Goal: Transaction & Acquisition: Purchase product/service

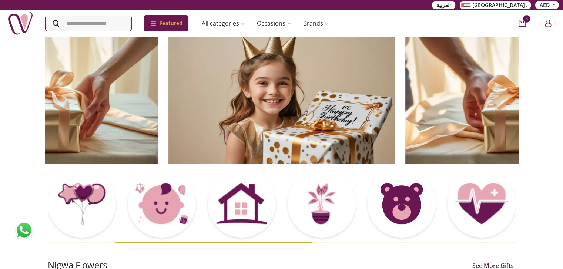
click at [224, 10] on div "Featured Accessories Cake Flower Kids All categories musk&bakhoor Healthy Home …" at bounding box center [171, 23] width 328 height 26
click at [229, 4] on div "العربية UAE AED" at bounding box center [281, 5] width 563 height 10
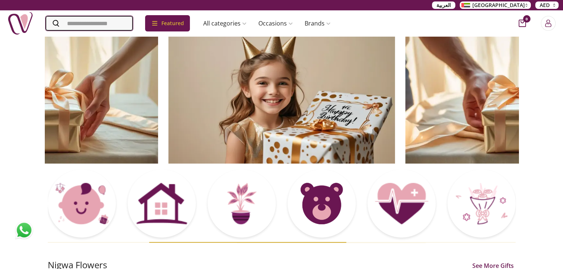
click at [77, 23] on input "Search" at bounding box center [89, 23] width 87 height 15
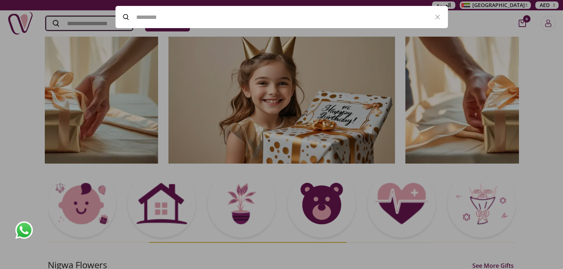
click at [77, 23] on input "Search" at bounding box center [89, 23] width 87 height 15
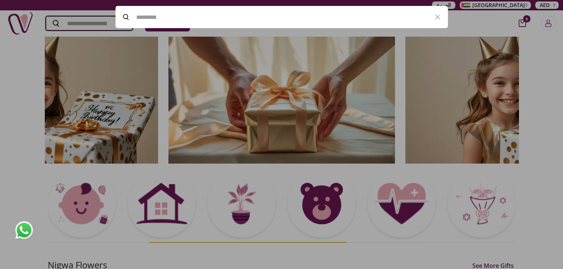
click at [71, 22] on input "Search" at bounding box center [89, 23] width 87 height 15
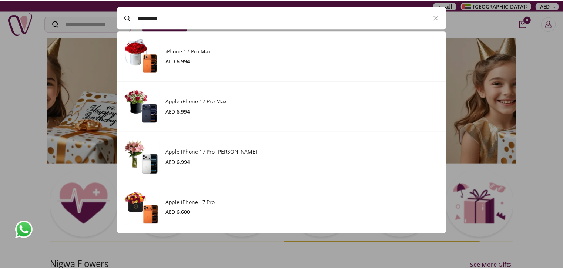
scroll to position [203, 332]
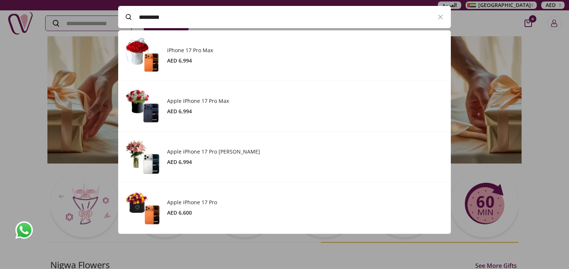
click at [194, 59] on del at bounding box center [193, 60] width 3 height 7
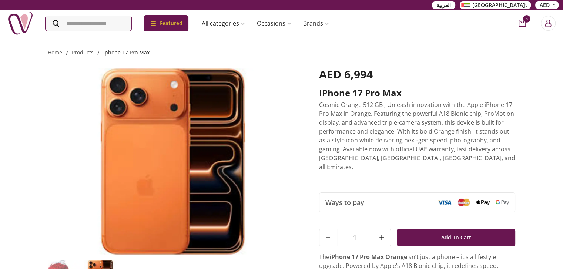
click at [121, 56] on link "iphone 17 pro max" at bounding box center [126, 52] width 46 height 7
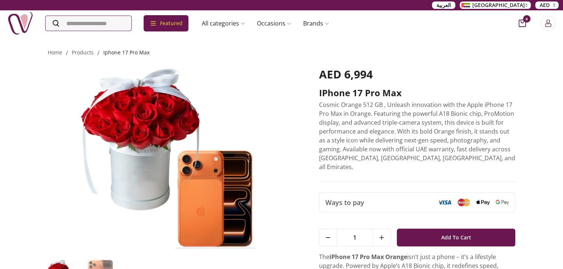
click at [128, 53] on link "iphone 17 pro max" at bounding box center [126, 52] width 46 height 7
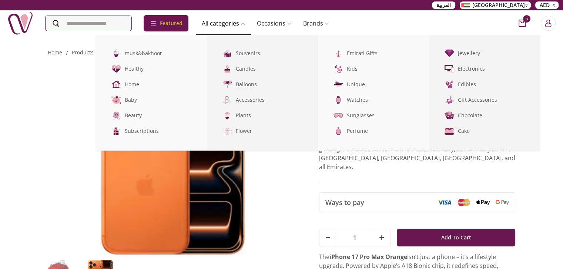
click at [243, 24] on link "All categories" at bounding box center [223, 23] width 55 height 15
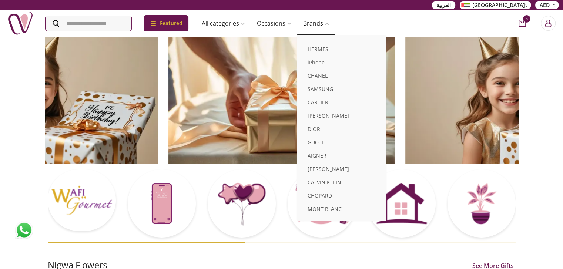
click at [329, 23] on link "Brands" at bounding box center [316, 23] width 38 height 15
click at [337, 60] on link "iPhone" at bounding box center [341, 62] width 89 height 13
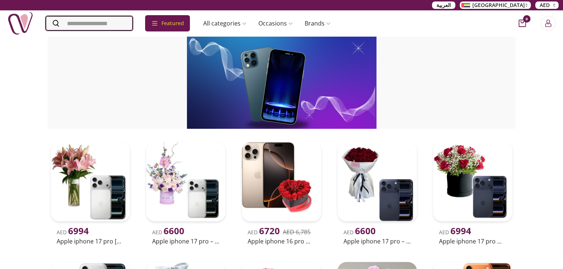
click at [105, 22] on input "Search" at bounding box center [89, 23] width 87 height 15
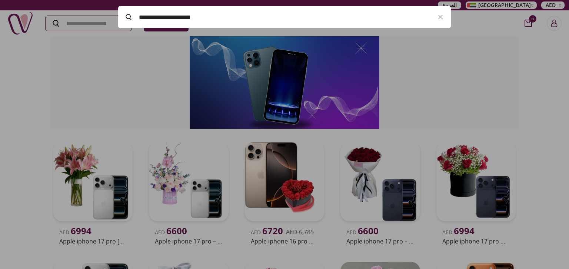
type input "**********"
click at [442, 17] on icon "button" at bounding box center [440, 17] width 9 height 9
click at [453, 69] on div at bounding box center [284, 134] width 569 height 269
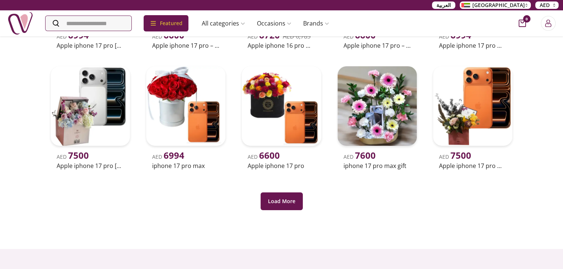
scroll to position [197, 0]
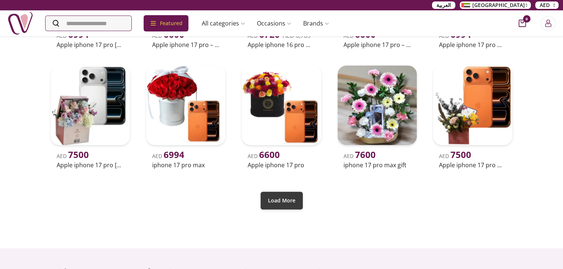
click at [287, 204] on button "Load More" at bounding box center [282, 201] width 42 height 18
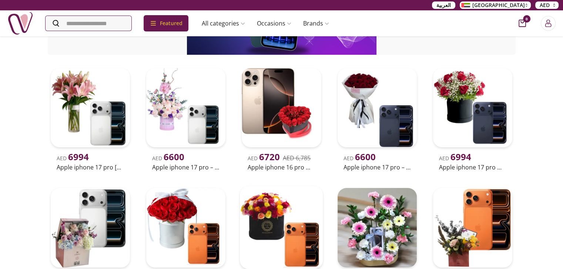
scroll to position [77, 0]
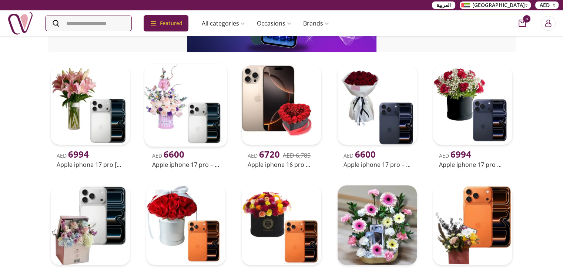
click at [197, 111] on img at bounding box center [185, 105] width 83 height 83
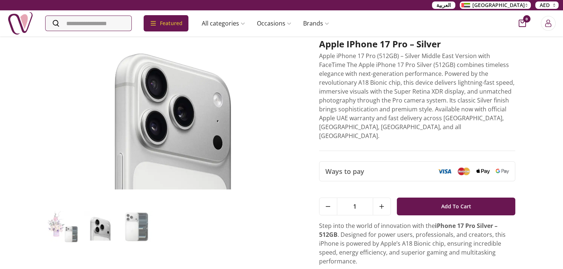
scroll to position [47, 0]
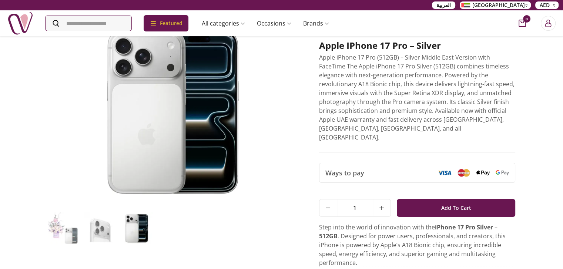
click at [403, 164] on div "Ways to pay" at bounding box center [418, 172] width 196 height 19
click at [353, 168] on span "Ways to pay" at bounding box center [345, 173] width 39 height 10
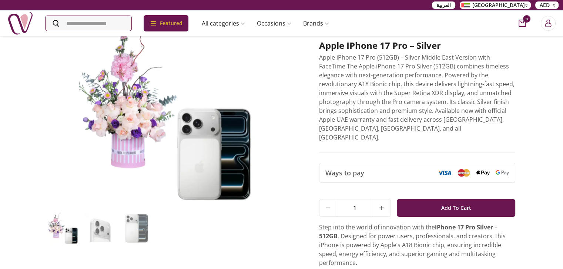
click at [484, 170] on img at bounding box center [483, 173] width 13 height 6
click at [504, 170] on img at bounding box center [502, 172] width 13 height 5
click at [445, 170] on img at bounding box center [444, 172] width 13 height 5
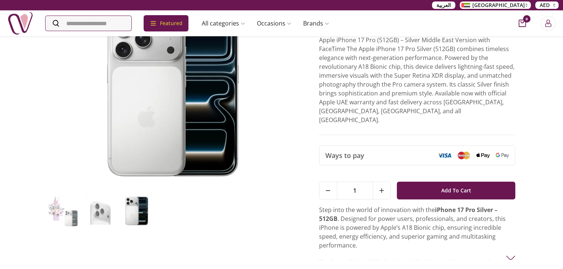
scroll to position [64, 0]
click at [437, 156] on div "Ways to pay" at bounding box center [418, 155] width 196 height 19
click at [421, 146] on div "Ways to pay" at bounding box center [418, 155] width 196 height 19
click at [411, 146] on div "Ways to pay" at bounding box center [418, 155] width 196 height 19
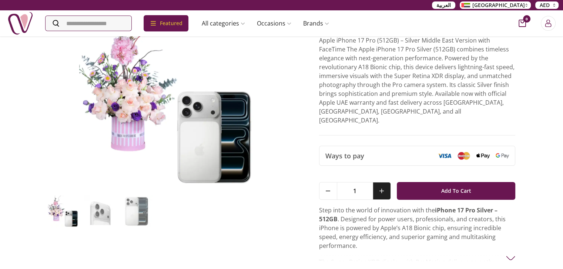
click at [383, 189] on icon at bounding box center [382, 191] width 4 height 4
click at [328, 184] on button at bounding box center [329, 191] width 18 height 17
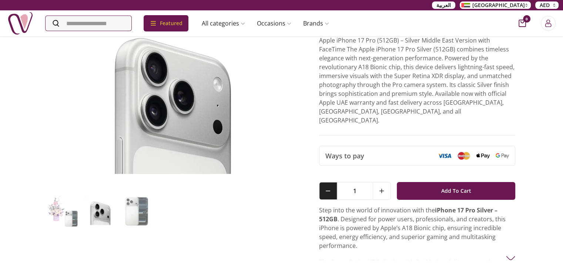
click at [444, 153] on img at bounding box center [444, 155] width 13 height 5
